Goal: Information Seeking & Learning: Learn about a topic

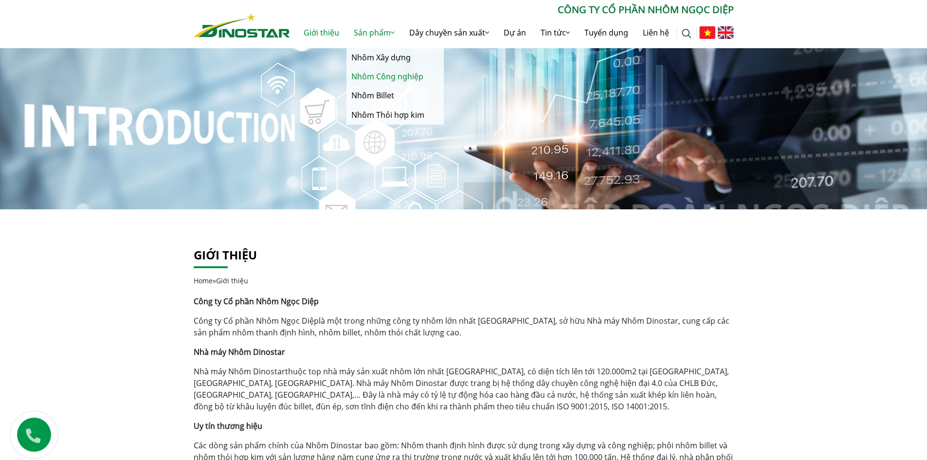
click at [387, 75] on link "Nhôm Công nghiệp" at bounding box center [394, 76] width 97 height 19
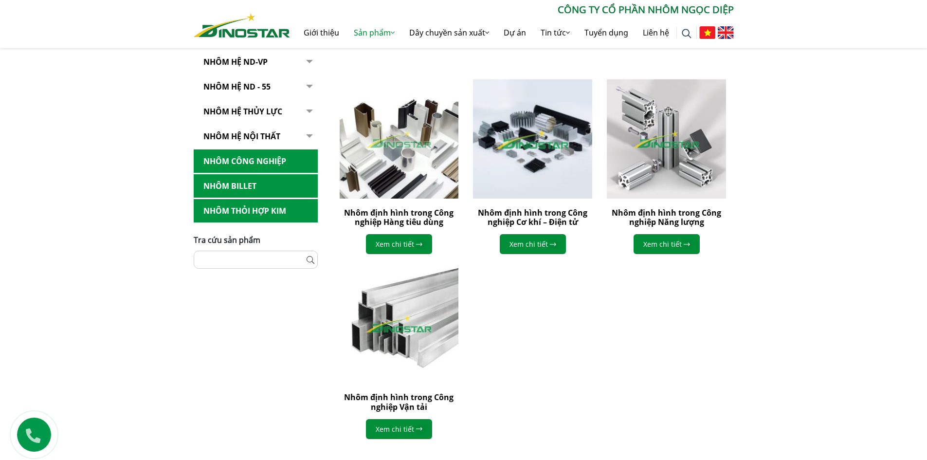
scroll to position [243, 0]
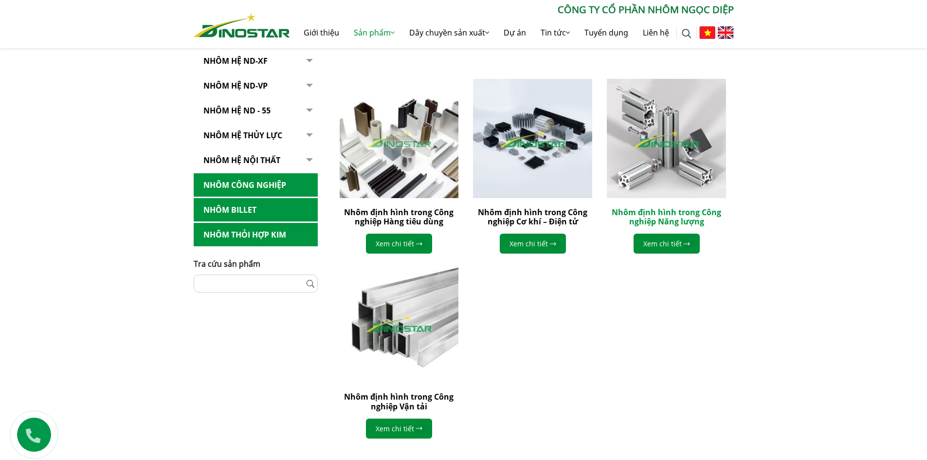
click at [679, 222] on link "Nhôm định hình trong Công nghiệp Năng lượng" at bounding box center [665, 217] width 109 height 20
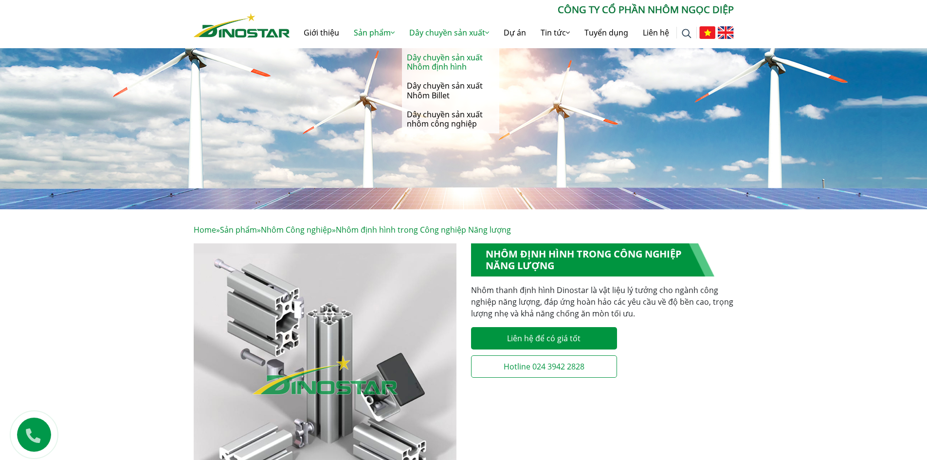
click at [440, 61] on link "Dây chuyền sản xuất Nhôm định hình" at bounding box center [450, 62] width 97 height 28
